Goal: Use online tool/utility: Utilize a website feature to perform a specific function

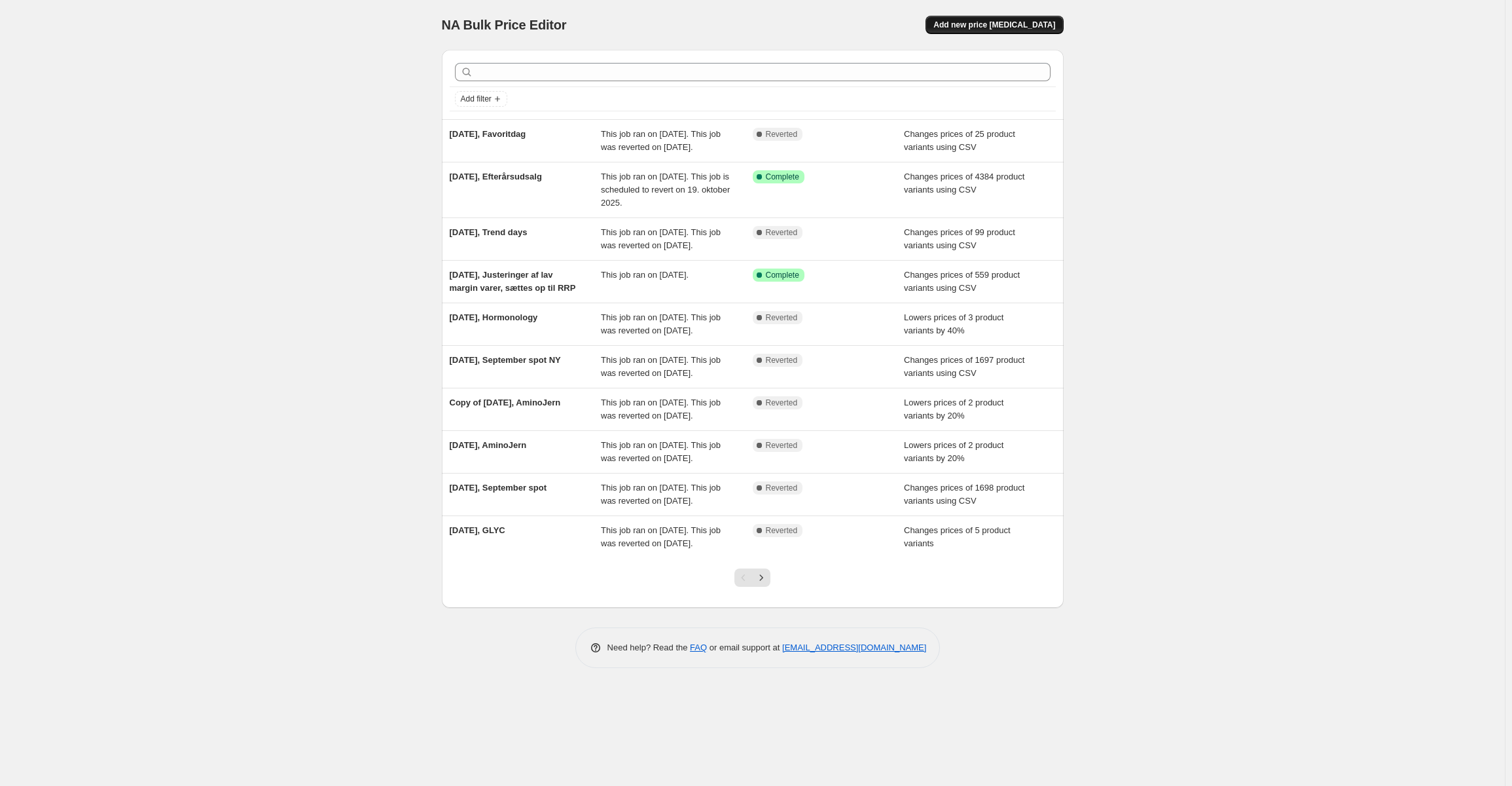
click at [1002, 26] on span "Add new price change job" at bounding box center [995, 24] width 121 height 11
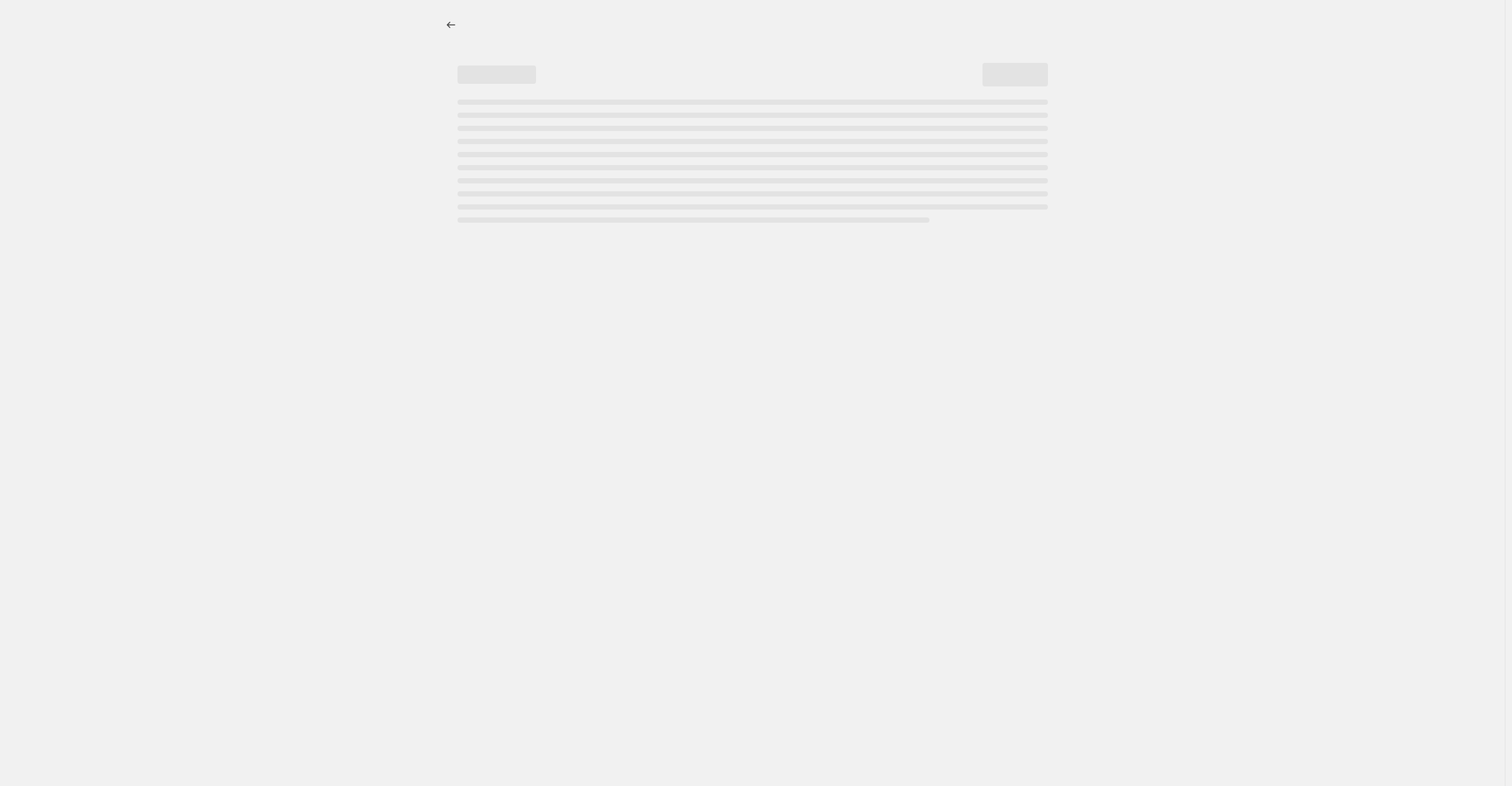
select select "percentage"
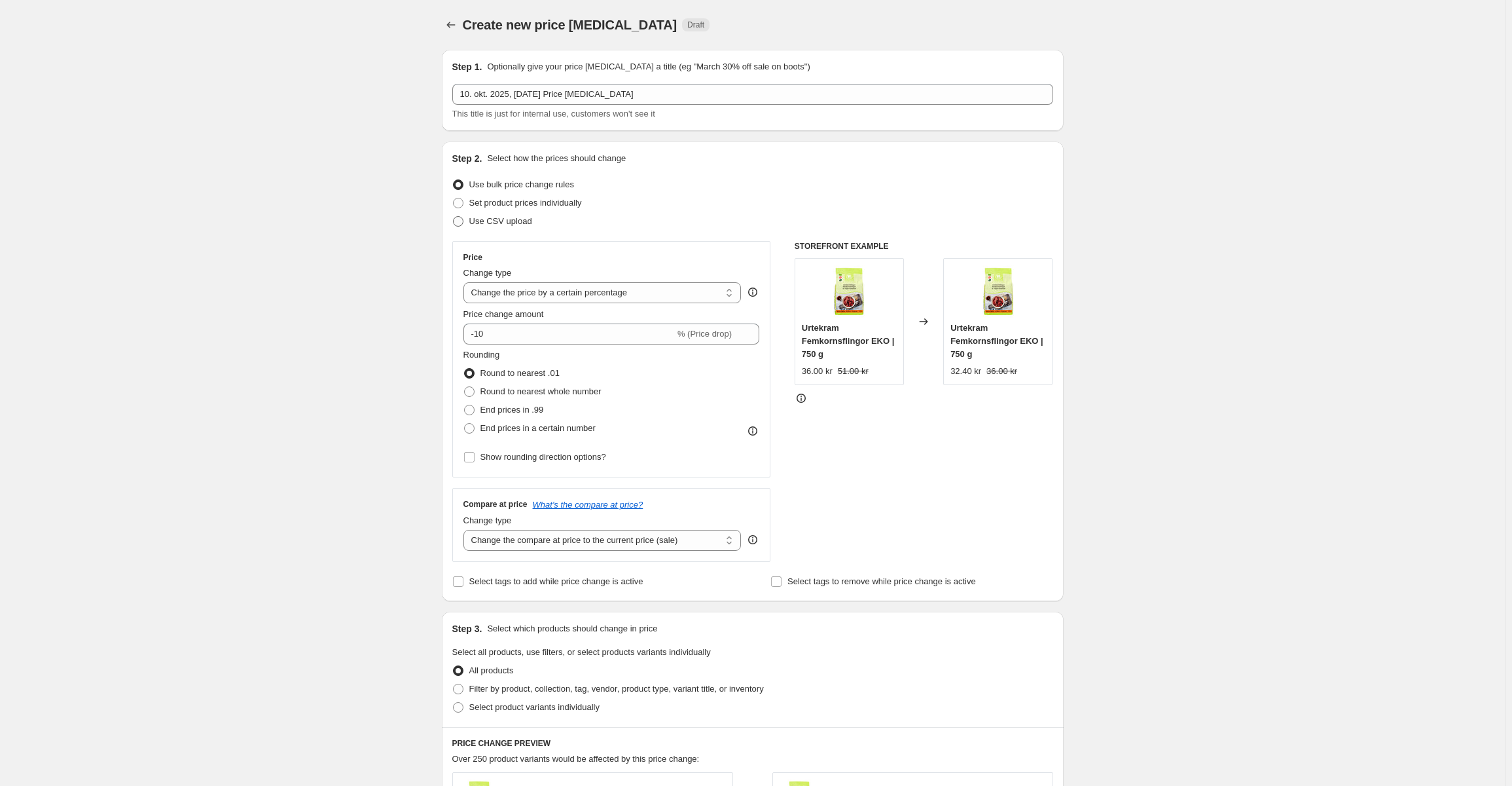
click at [514, 215] on span "Use CSV upload" at bounding box center [501, 221] width 63 height 13
click at [454, 216] on input "Use CSV upload" at bounding box center [453, 216] width 1 height 1
radio input "true"
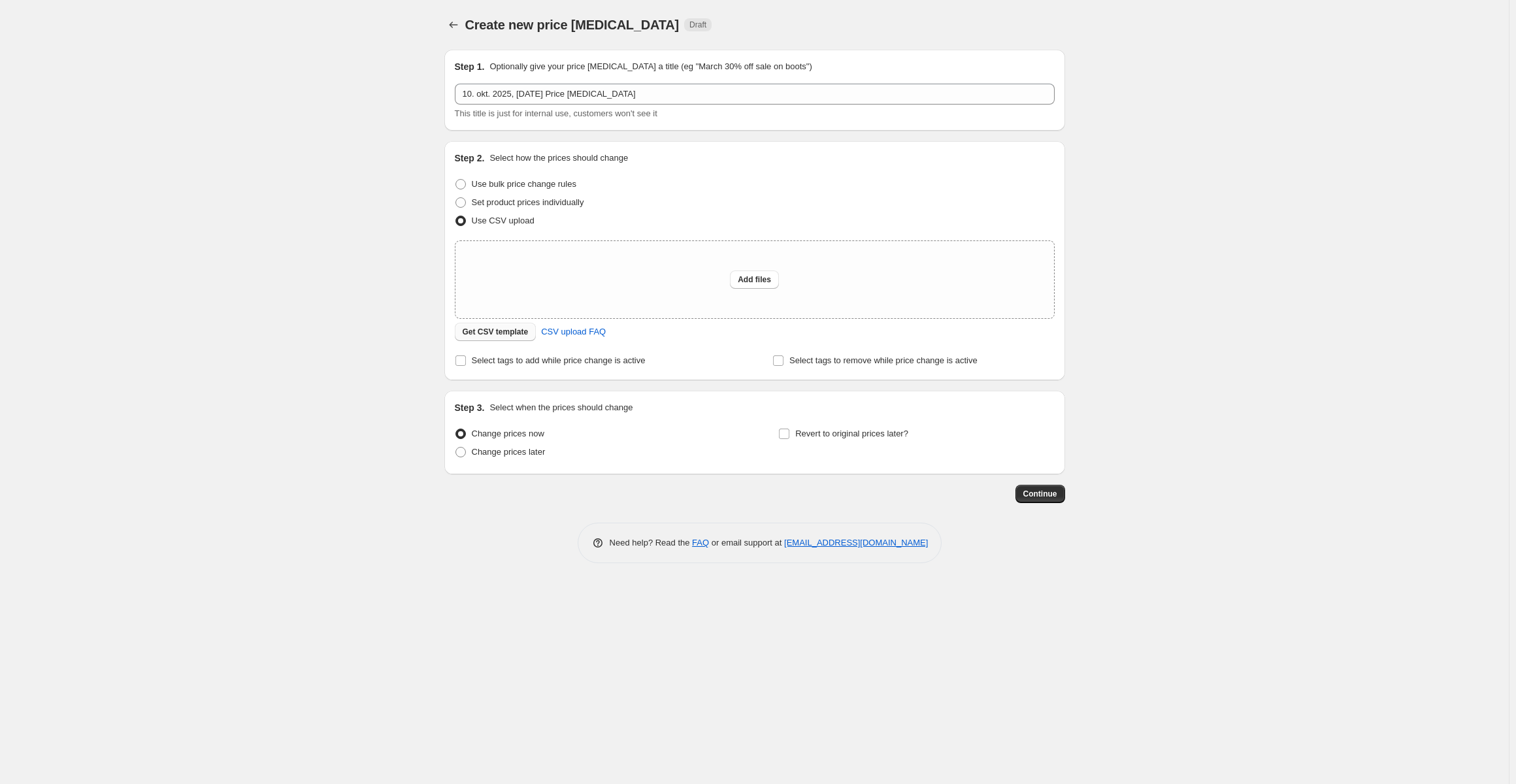
click at [506, 331] on span "Get CSV template" at bounding box center [496, 331] width 66 height 11
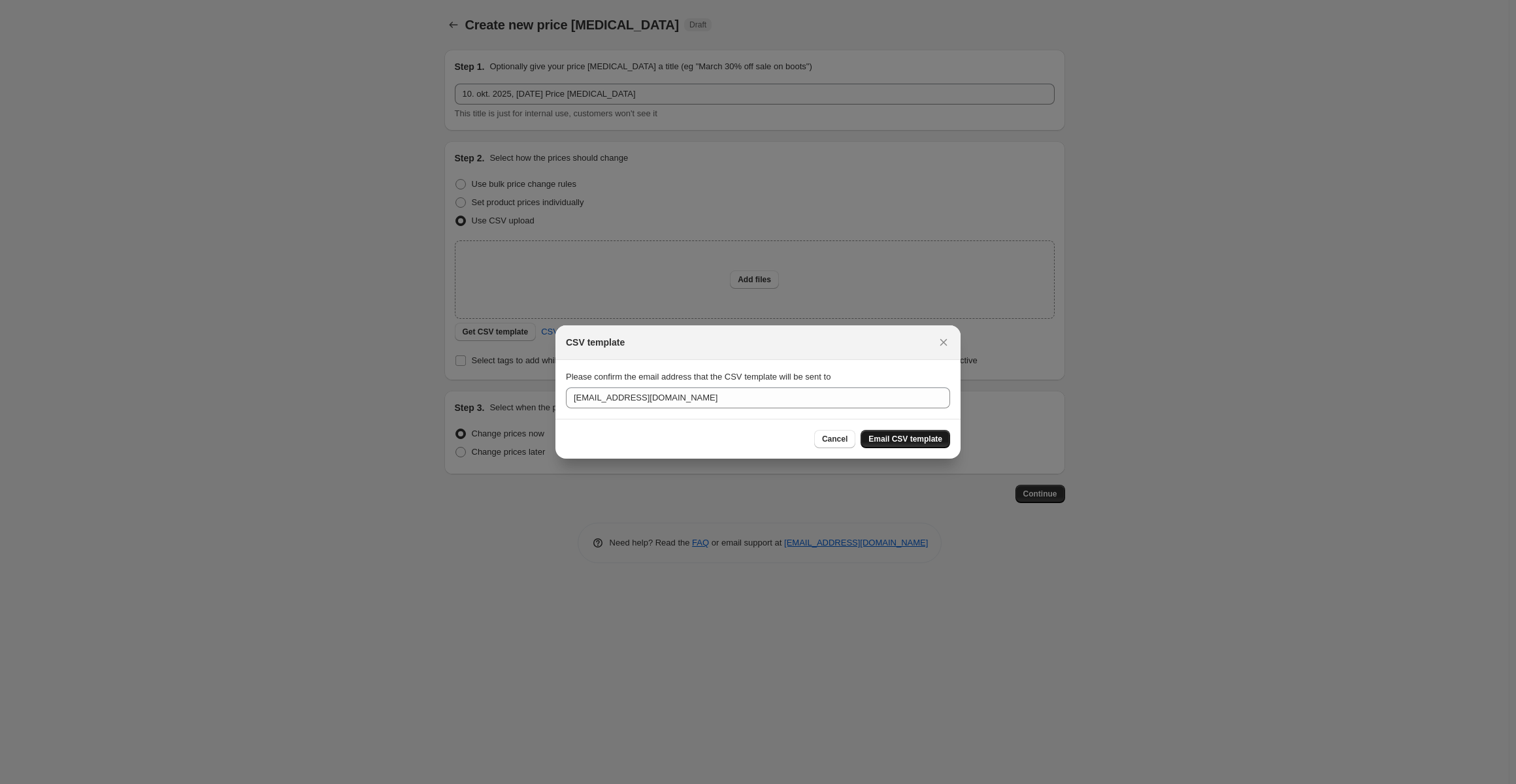
click at [933, 448] on button "Email CSV template" at bounding box center [906, 439] width 90 height 19
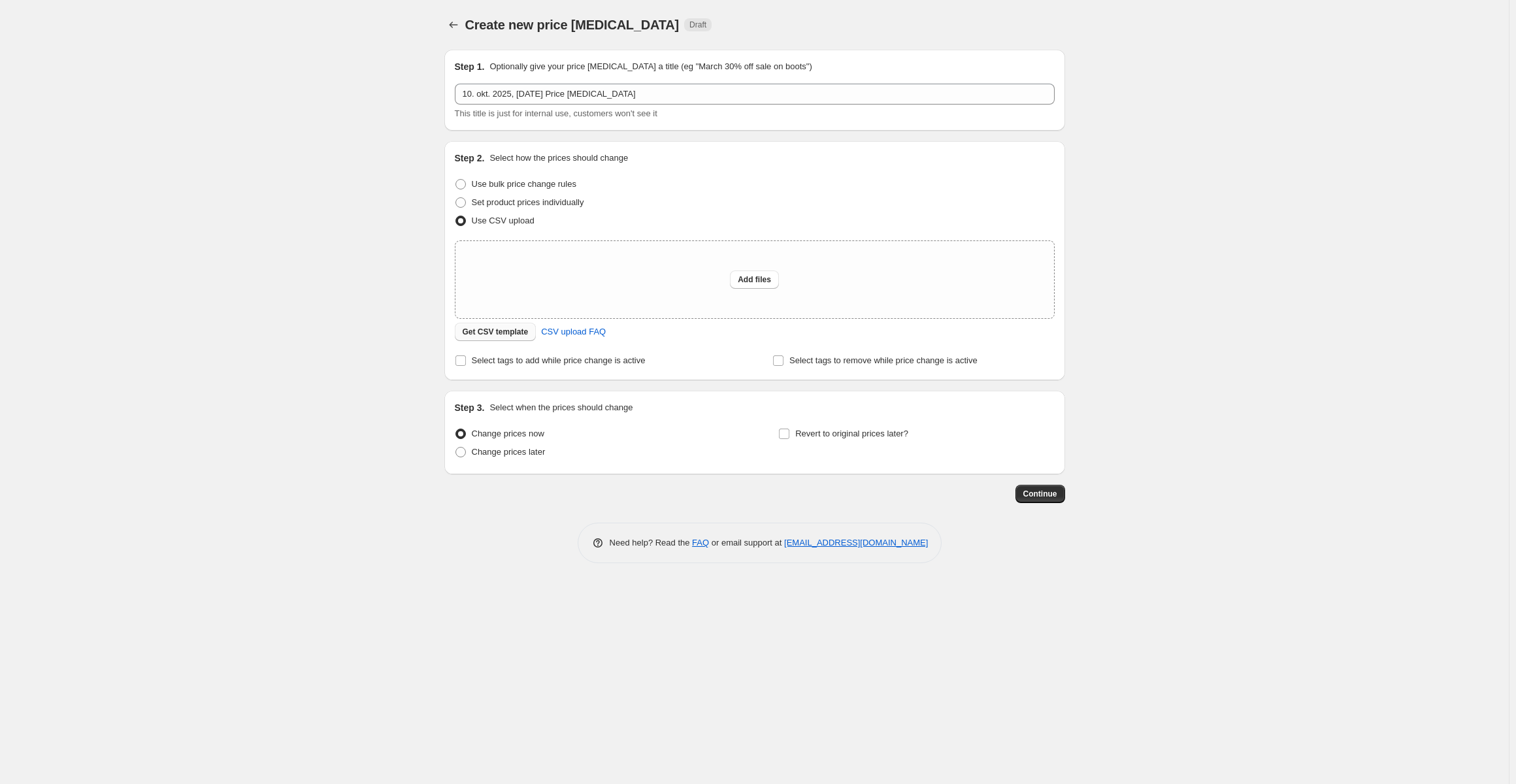
click at [478, 326] on button "Get CSV template" at bounding box center [496, 331] width 82 height 19
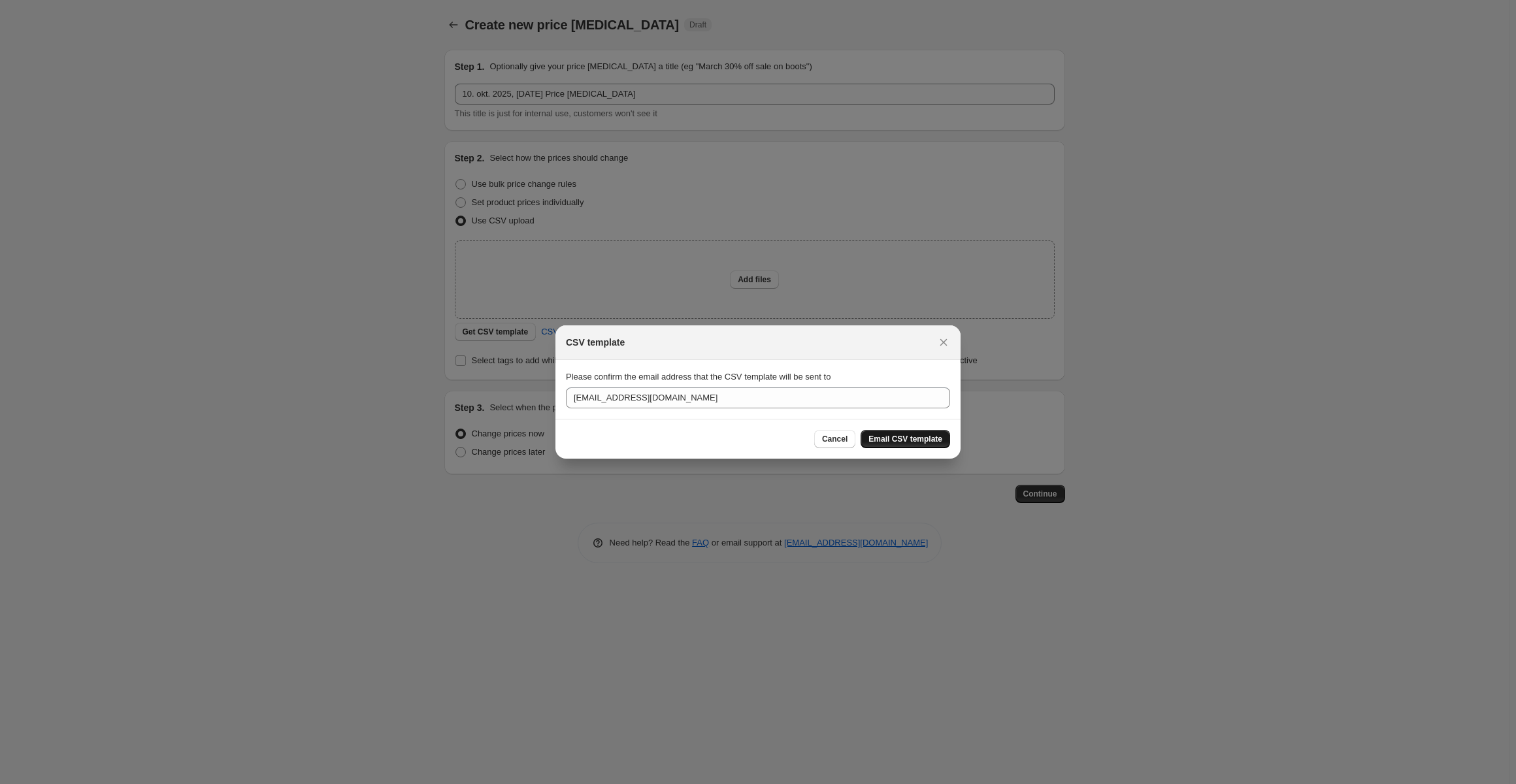
click at [898, 438] on span "Email CSV template" at bounding box center [905, 439] width 74 height 11
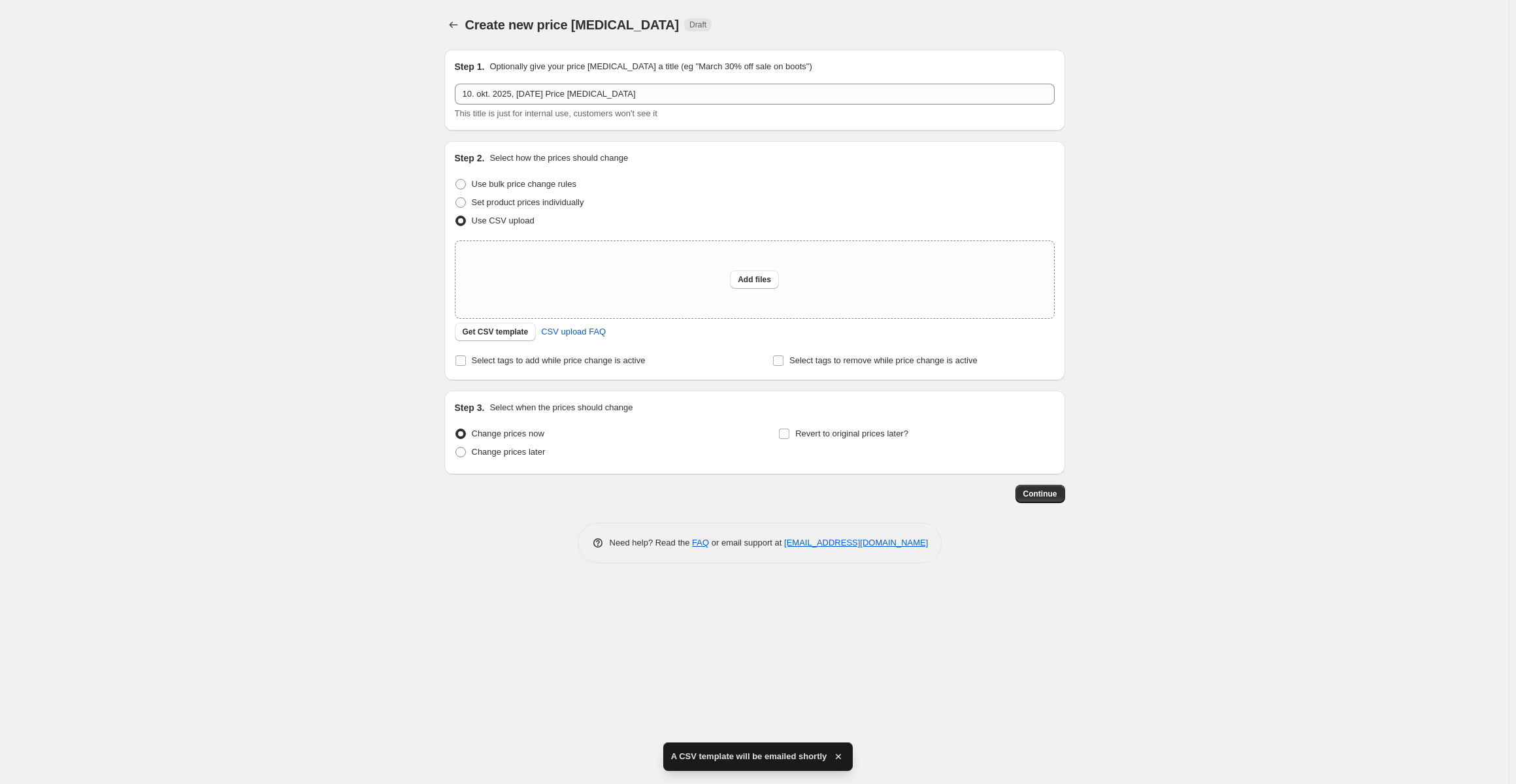
click at [157, 230] on div "Create new price change job. This page is ready Create new price change job Dra…" at bounding box center [754, 392] width 1509 height 784
